Goal: Feedback & Contribution: Submit feedback/report problem

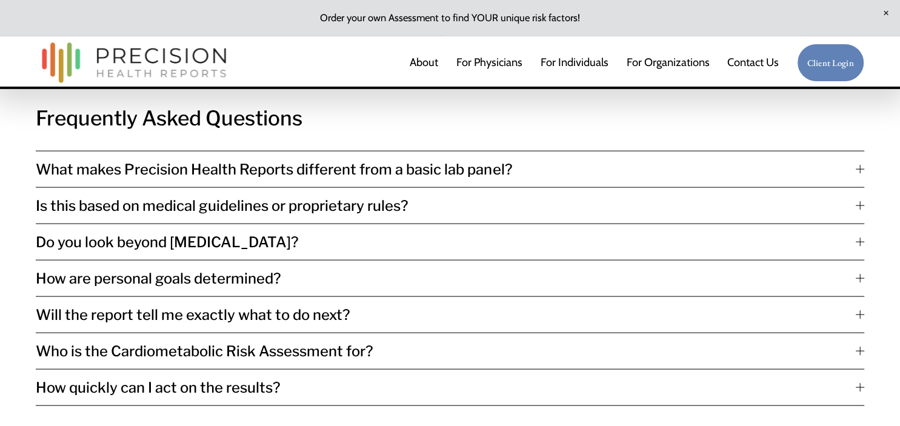
scroll to position [2539, 0]
click at [326, 171] on span "What makes Precision Health Reports different from a basic lab panel?" at bounding box center [446, 169] width 820 height 18
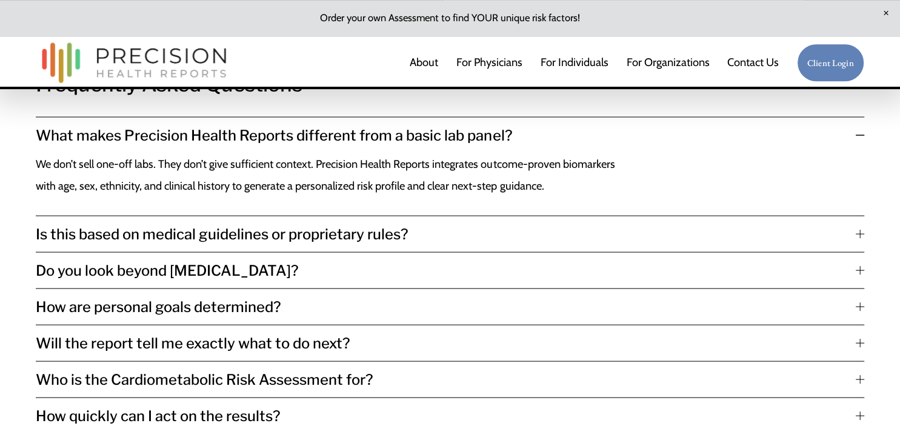
scroll to position [2576, 0]
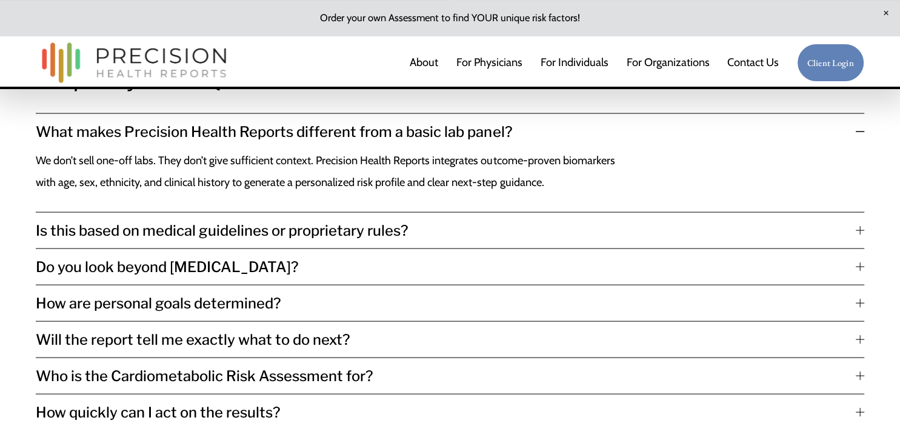
click at [311, 237] on span "Is this based on medical guidelines or proprietary rules?" at bounding box center [446, 231] width 820 height 18
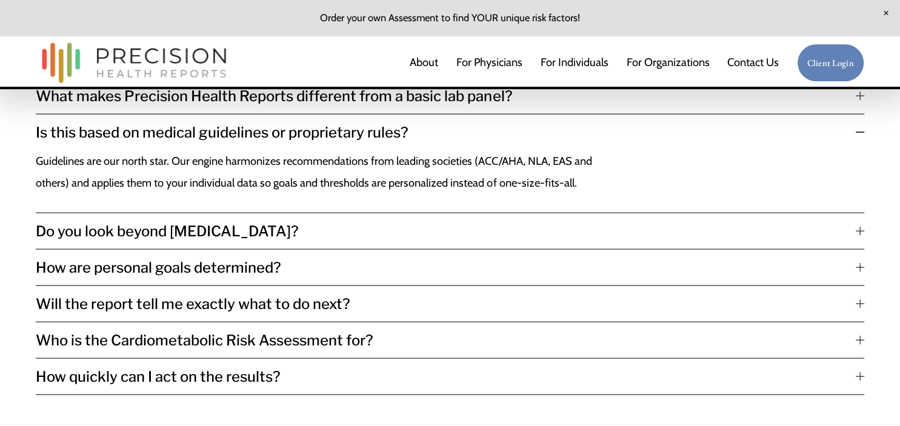
scroll to position [2612, 0]
click at [226, 231] on span "Do you look beyond [MEDICAL_DATA]?" at bounding box center [446, 231] width 820 height 18
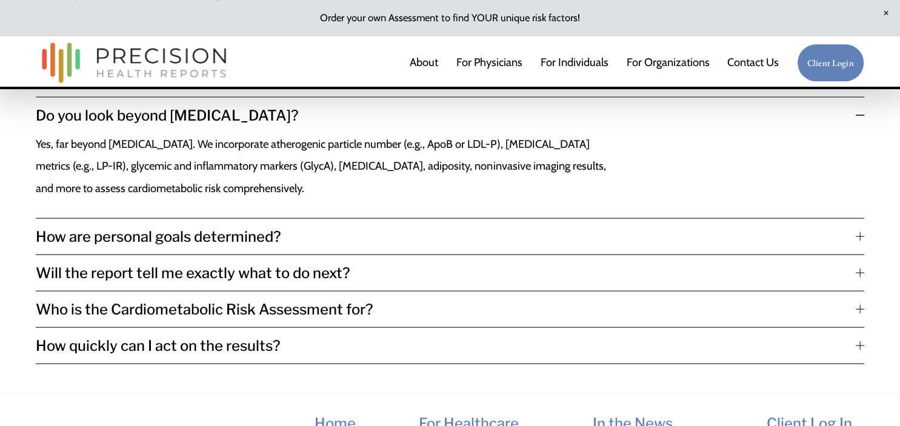
scroll to position [2667, 0]
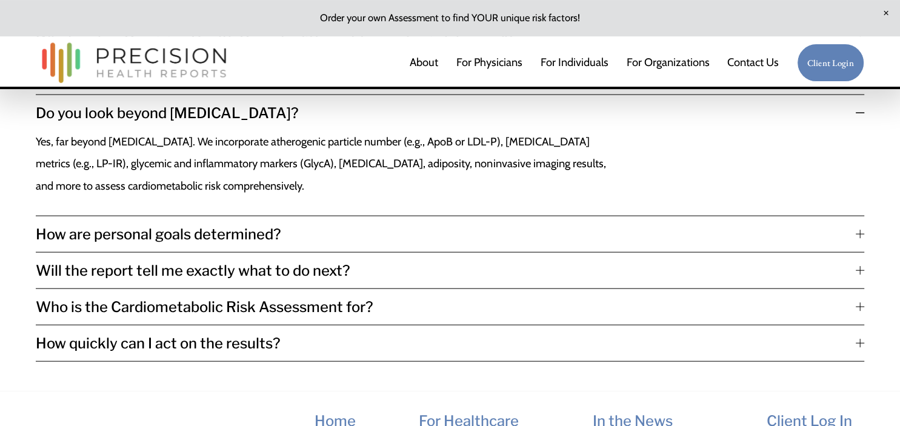
click at [226, 231] on span "How are personal goals determined?" at bounding box center [446, 235] width 820 height 18
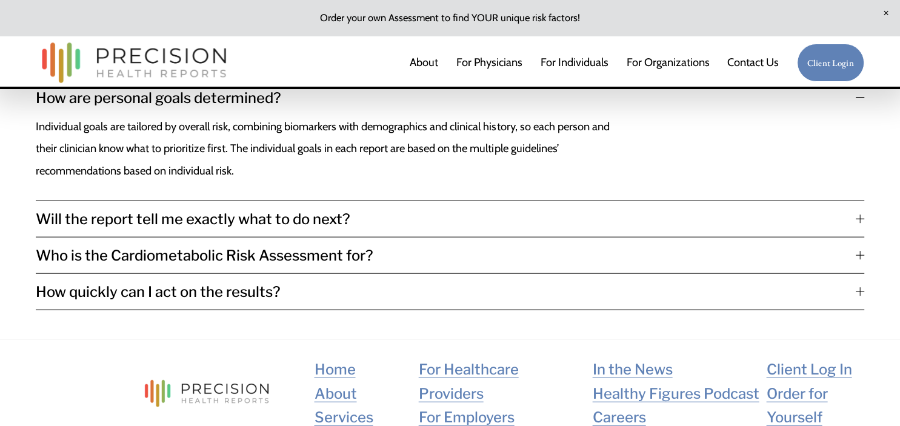
scroll to position [2721, 0]
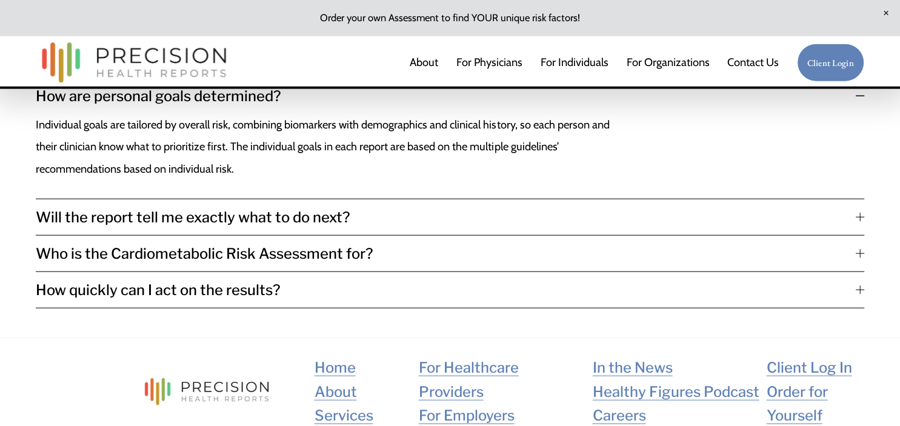
click at [224, 222] on span "Will the report tell me exactly what to do next?" at bounding box center [446, 218] width 820 height 18
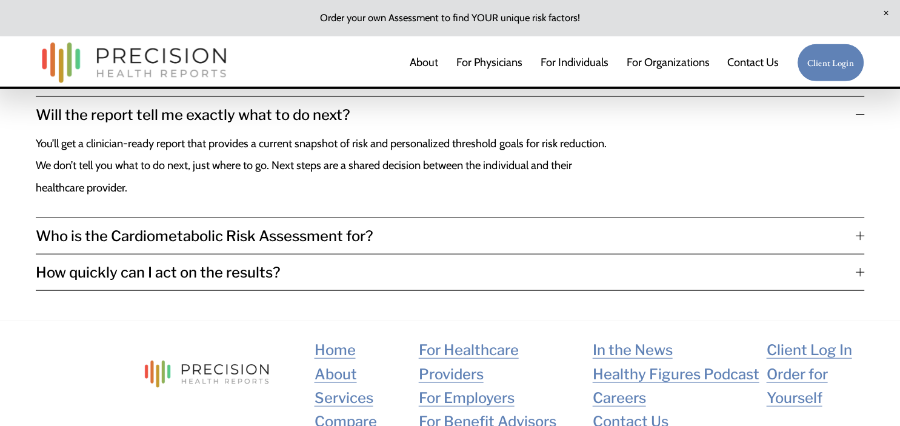
scroll to position [2741, 0]
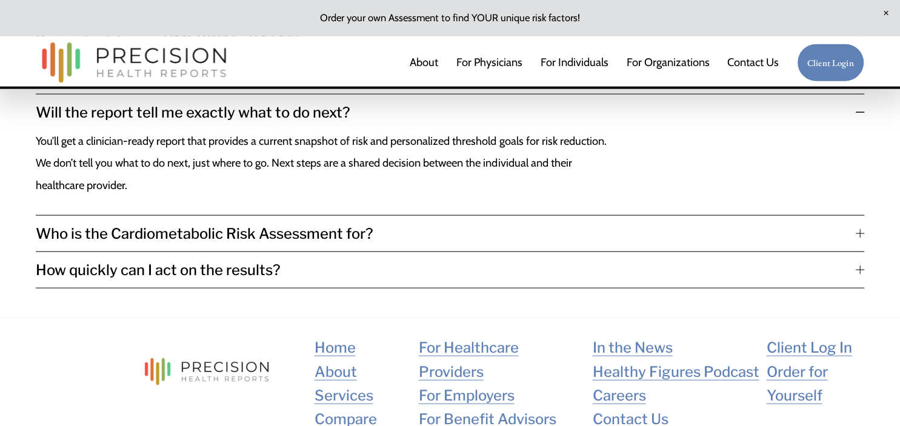
click at [222, 235] on span "Who is the Cardiometabolic Risk Assessment for?" at bounding box center [446, 234] width 820 height 18
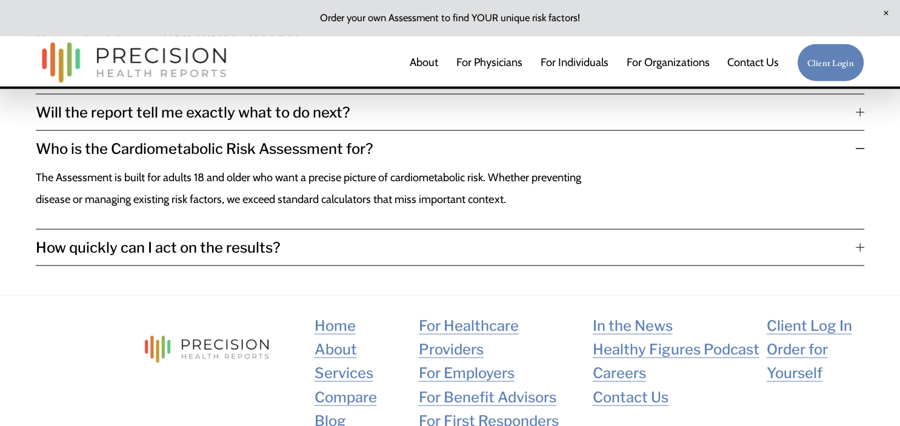
click at [195, 248] on span "How quickly can I act on the results?" at bounding box center [446, 248] width 820 height 18
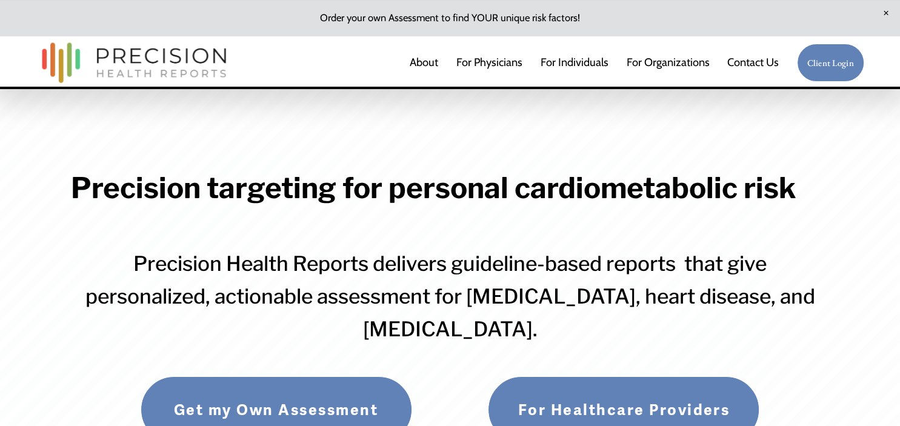
scroll to position [0, 0]
click at [405, 16] on link at bounding box center [450, 18] width 900 height 36
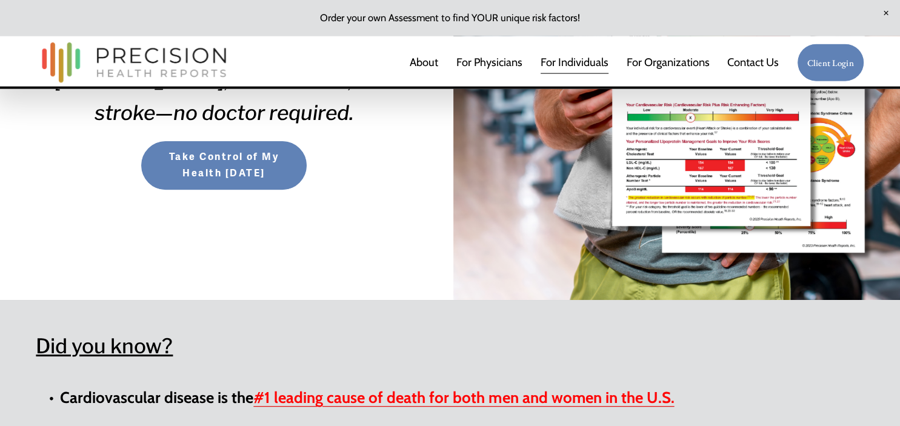
scroll to position [376, 0]
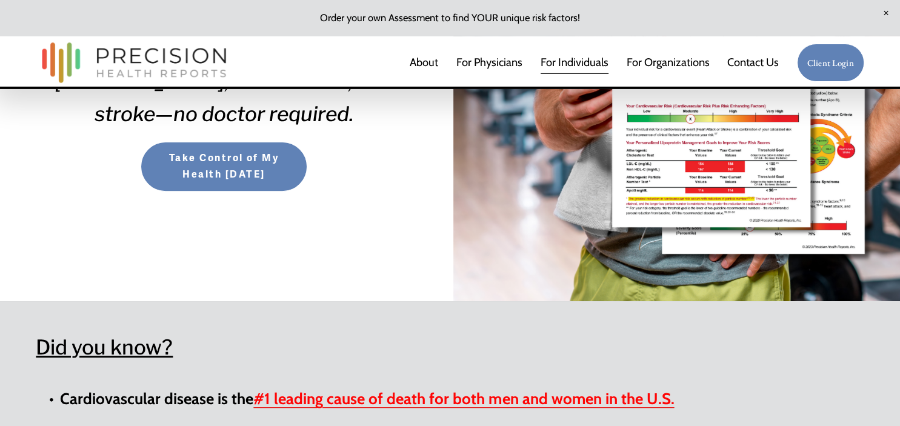
click at [232, 166] on span "Take Control of My Health Today" at bounding box center [224, 166] width 143 height 33
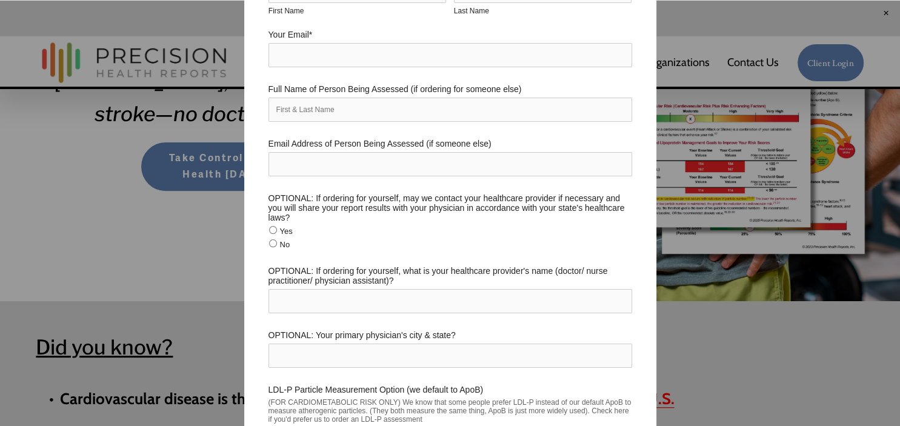
scroll to position [0, 0]
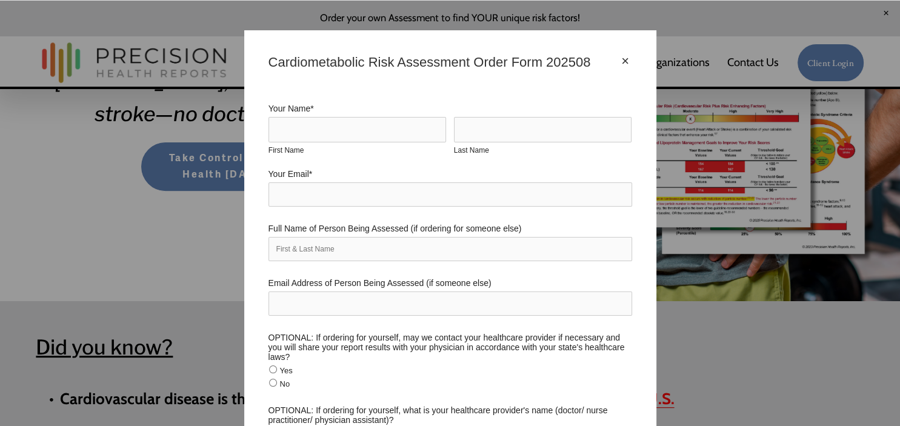
click at [623, 64] on div "×" at bounding box center [625, 61] width 13 height 13
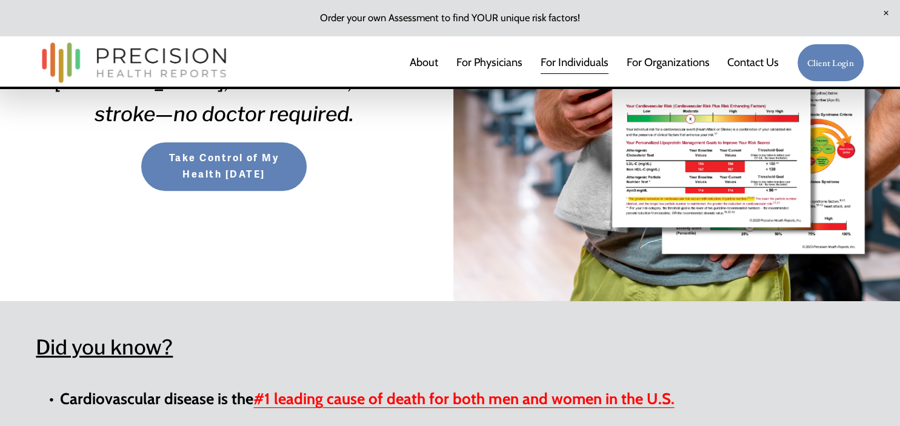
click at [551, 59] on link "For Individuals" at bounding box center [575, 62] width 68 height 24
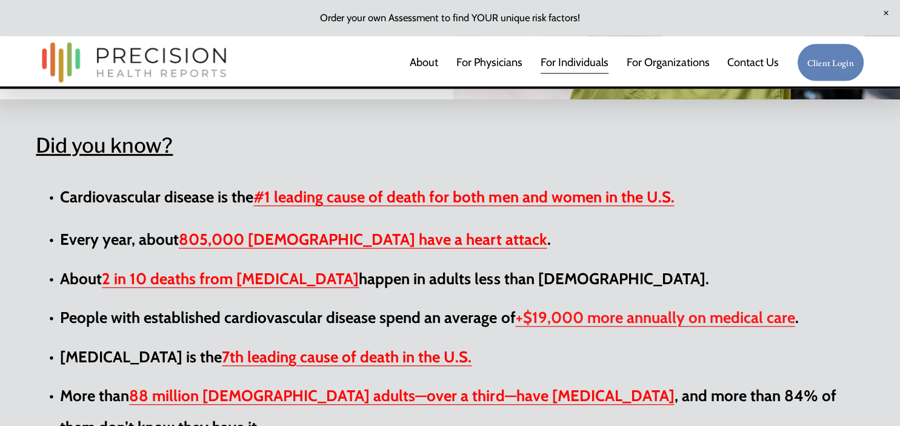
scroll to position [567, 0]
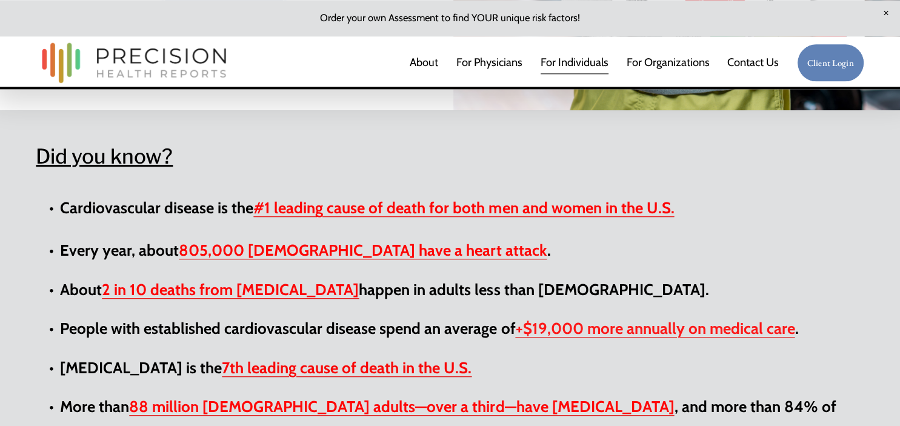
click at [738, 64] on link "Contact Us" at bounding box center [754, 62] width 52 height 24
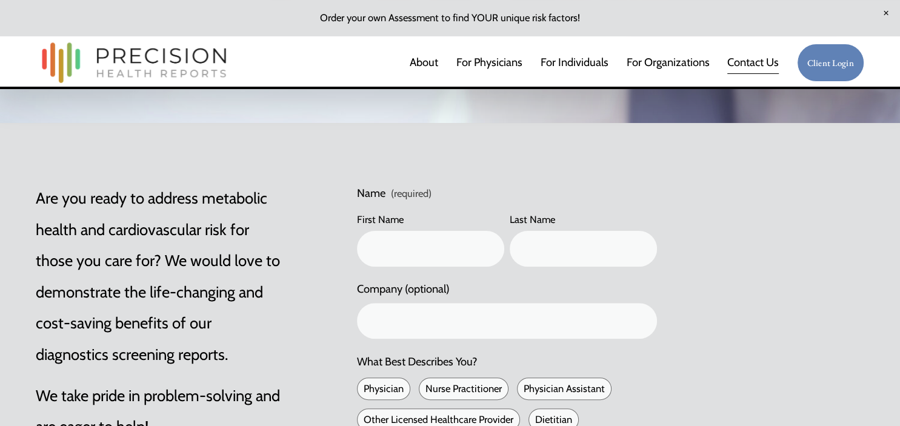
scroll to position [318, 0]
click at [432, 244] on input "First Name" at bounding box center [430, 250] width 147 height 36
type input "Mike"
type input "Kosty"
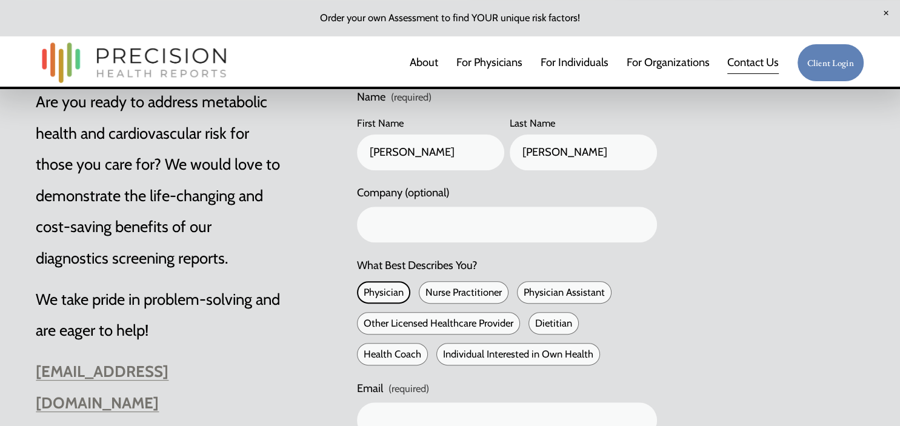
scroll to position [415, 0]
click at [495, 344] on span "Individual Interested in Own Health" at bounding box center [519, 354] width 164 height 22
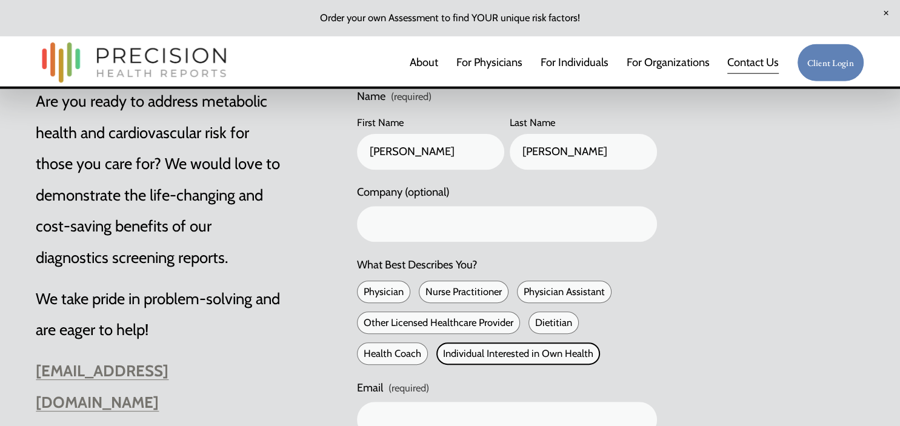
click at [446, 349] on input "Individual Interested in Own Health" at bounding box center [441, 353] width 9 height 9
checkbox input "true"
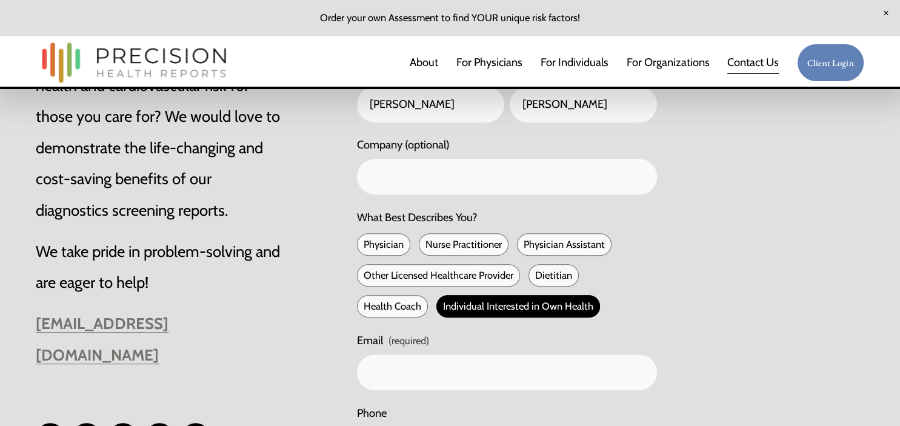
scroll to position [469, 0]
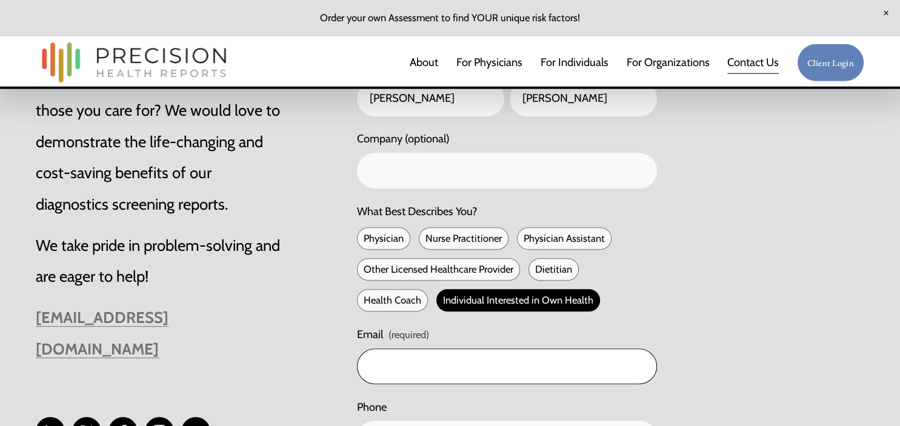
click at [430, 367] on input "Email (required)" at bounding box center [507, 367] width 300 height 36
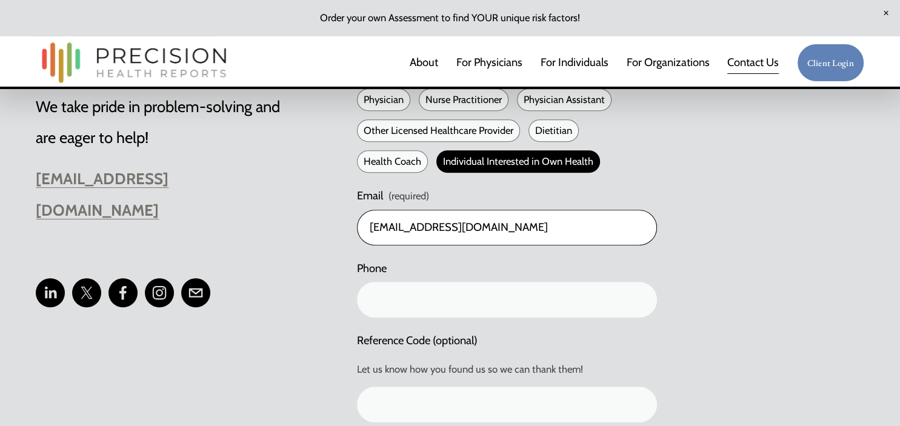
scroll to position [610, 0]
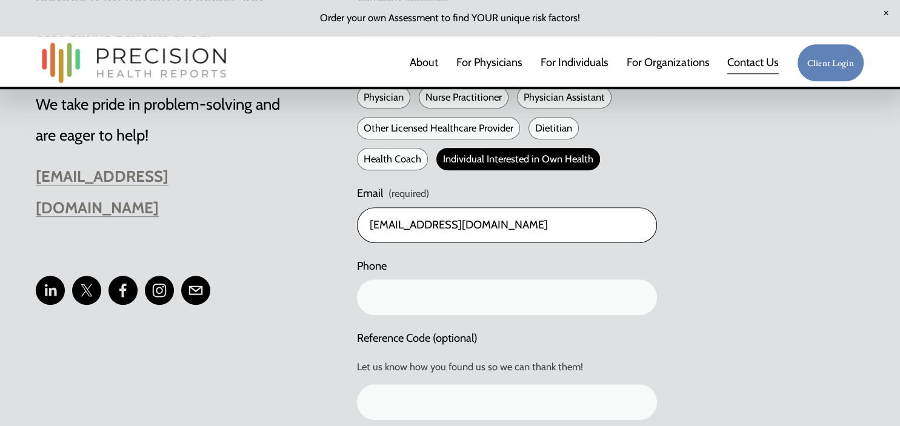
type input "mikekosty530@gmail.com"
click at [397, 296] on input "text" at bounding box center [507, 298] width 300 height 36
click at [387, 296] on input "(151) 915-7595" at bounding box center [507, 298] width 300 height 36
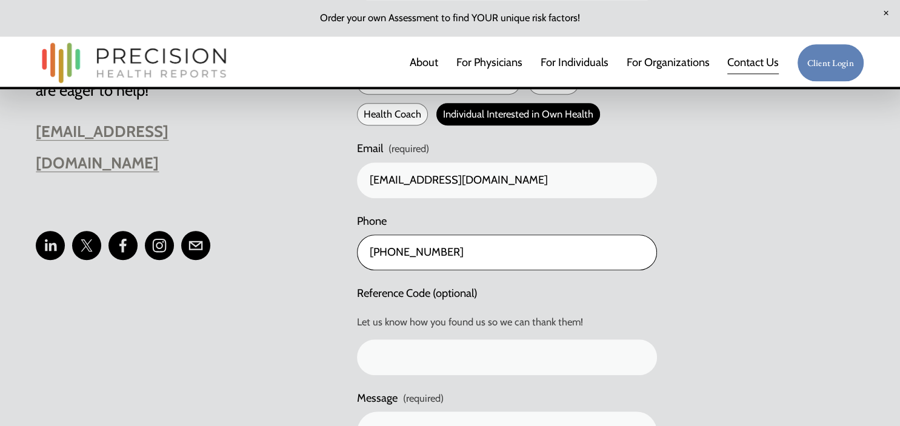
scroll to position [691, 0]
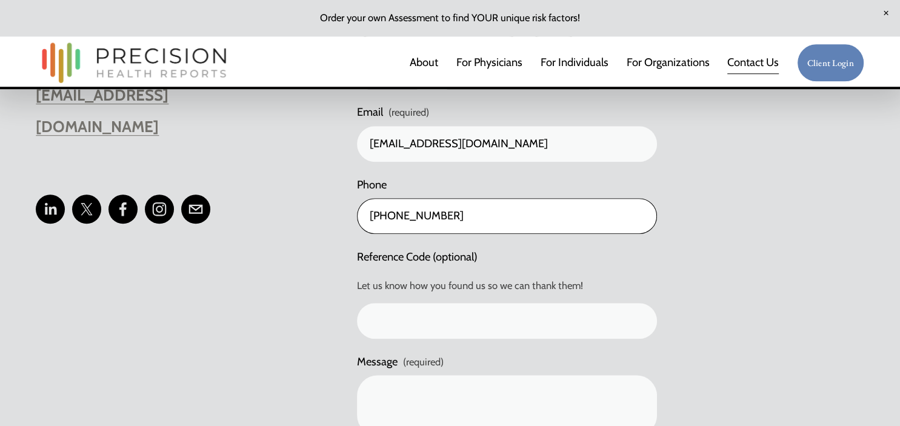
type input "(519) 915-7595"
click at [431, 323] on input "Reference Code (optional)" at bounding box center [507, 321] width 300 height 36
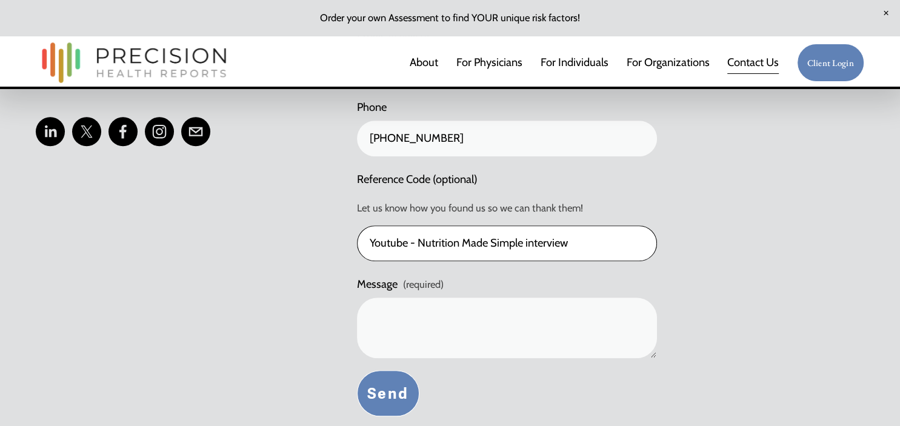
scroll to position [774, 0]
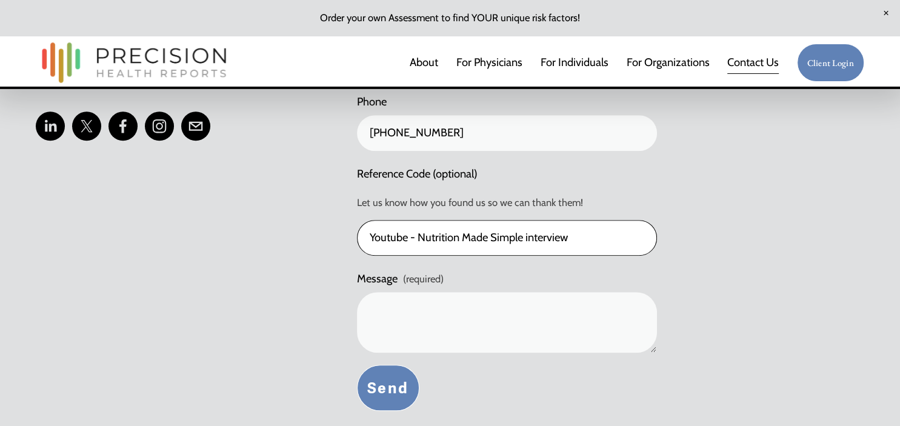
type input "Youtube - Nutrition Made Simple interview"
click at [375, 307] on textarea "Message (required)" at bounding box center [507, 322] width 300 height 61
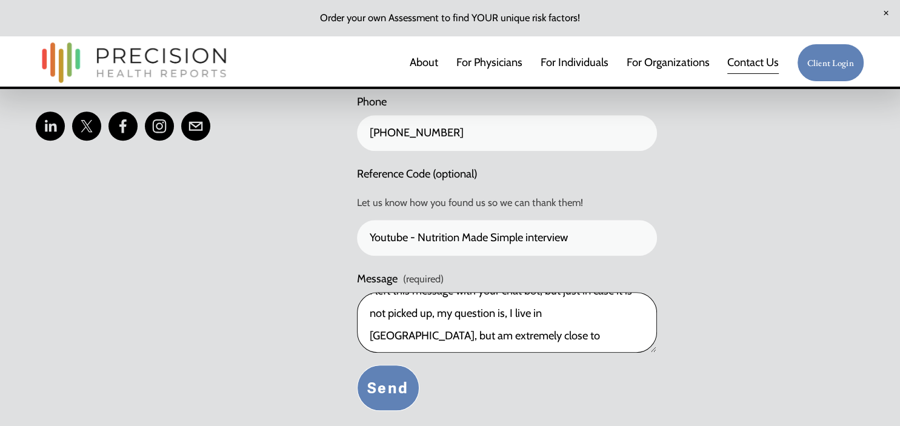
scroll to position [31, 0]
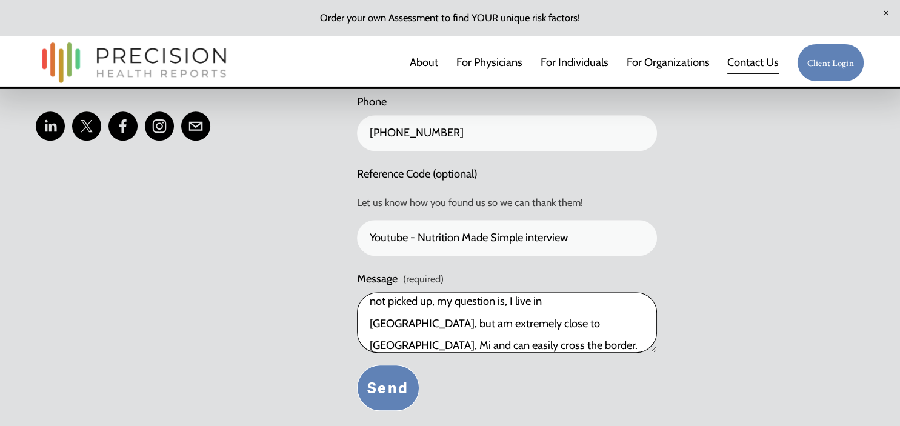
click at [541, 344] on textarea "I left this message with your chat bot, but just in case it is not picked up, m…" at bounding box center [507, 322] width 300 height 61
click at [613, 343] on textarea "I left this message with your chat bot, but just in case it is not picked up, m…" at bounding box center [507, 322] width 300 height 61
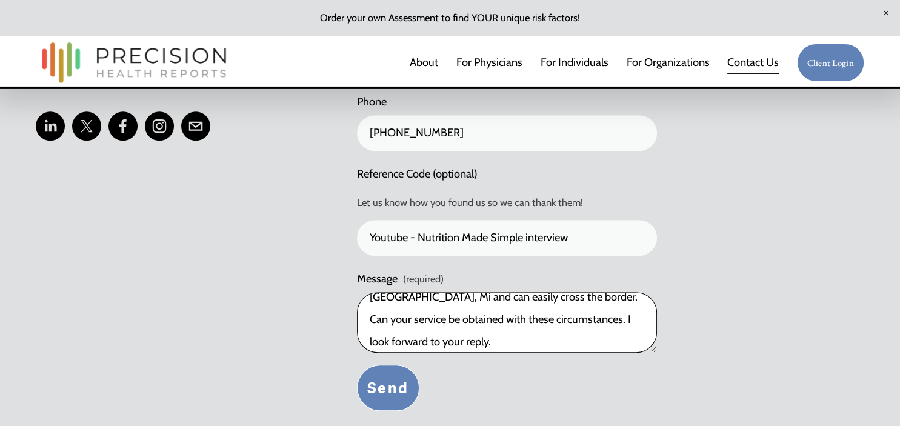
type textarea "I left this message with your chat bot, but just in case it is not picked up, m…"
click at [392, 386] on button "Send Send" at bounding box center [388, 388] width 62 height 46
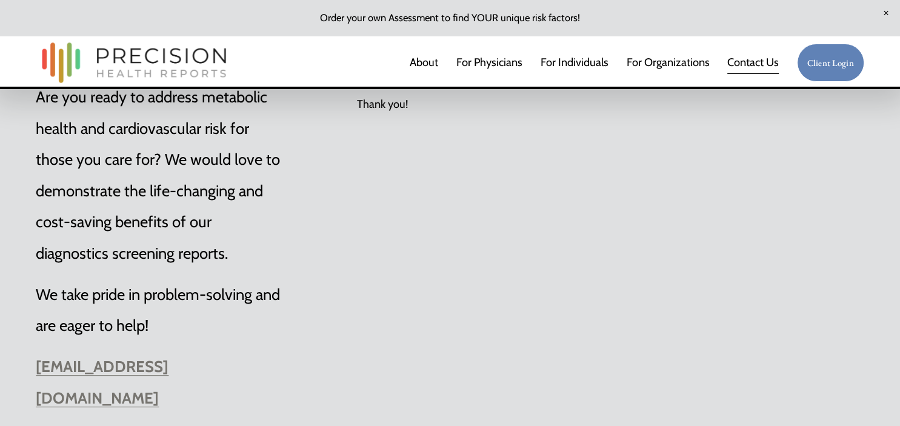
scroll to position [0, 0]
